Goal: Complete application form

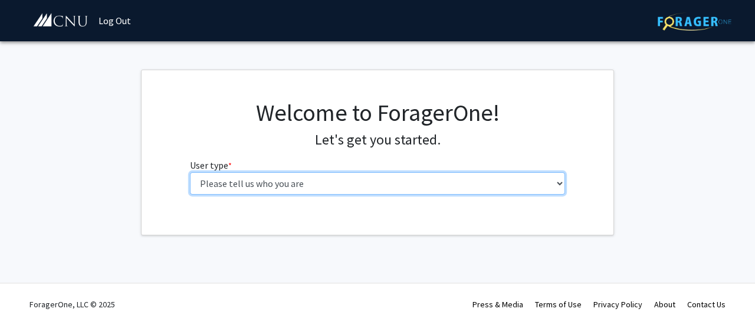
click at [550, 182] on select "Please tell us who you are Undergraduate Student Master's Student Doctoral Cand…" at bounding box center [378, 183] width 376 height 22
select select "1: undergrad"
click at [190, 172] on select "Please tell us who you are Undergraduate Student Master's Student Doctoral Cand…" at bounding box center [378, 183] width 376 height 22
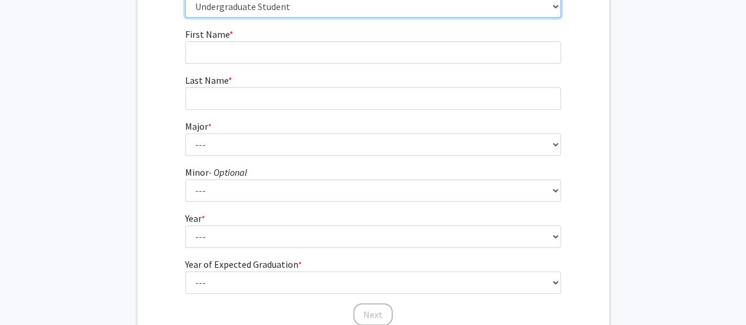
scroll to position [277, 0]
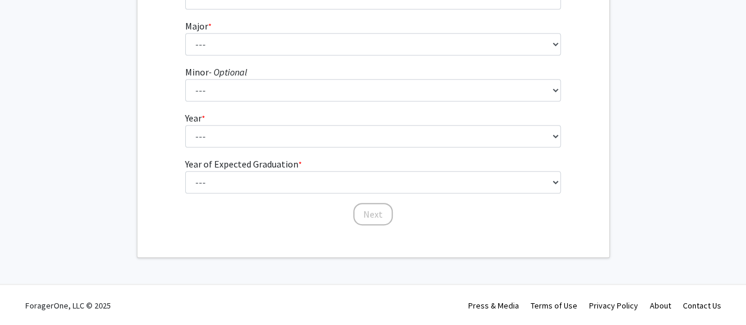
click at [668, 305] on link "About" at bounding box center [660, 305] width 21 height 11
click at [654, 307] on link "About" at bounding box center [660, 305] width 21 height 11
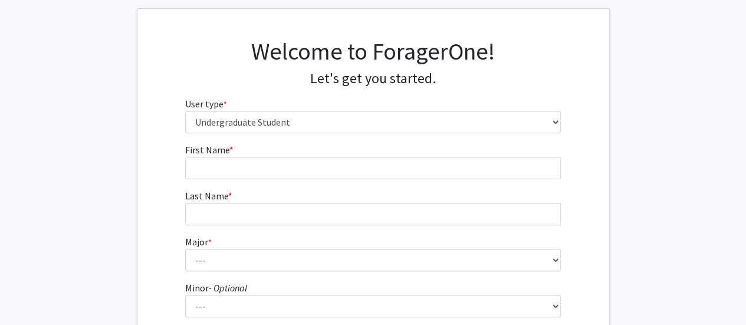
scroll to position [0, 0]
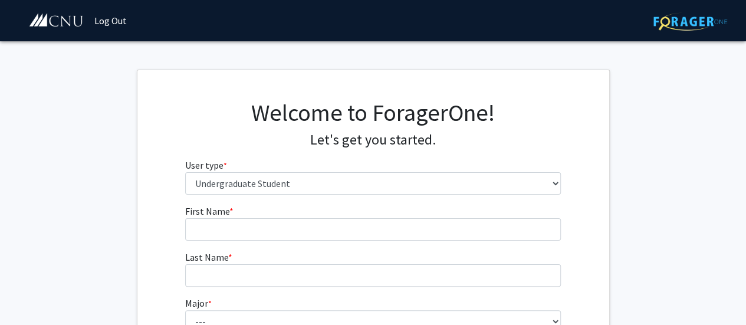
click at [689, 24] on img at bounding box center [690, 21] width 74 height 18
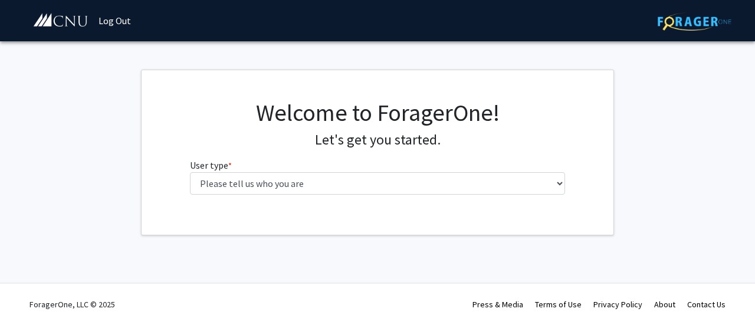
click at [659, 303] on link "About" at bounding box center [664, 304] width 21 height 11
